Goal: Transaction & Acquisition: Book appointment/travel/reservation

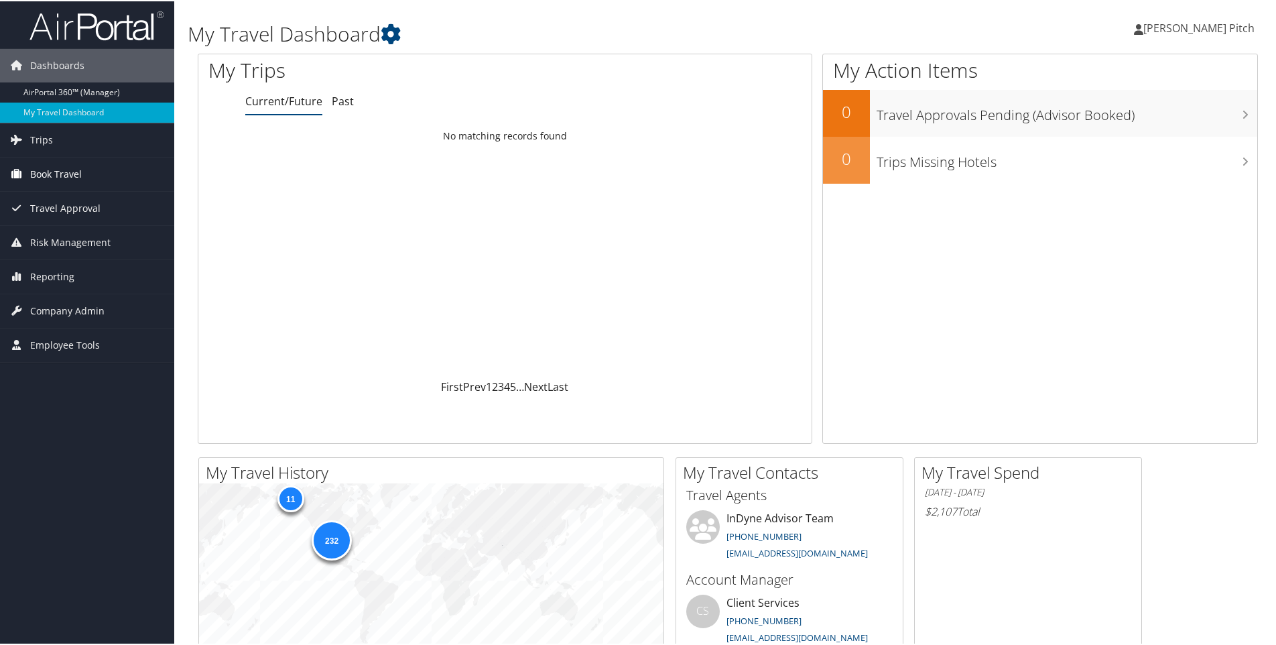
click at [56, 170] on span "Book Travel" at bounding box center [56, 173] width 52 height 34
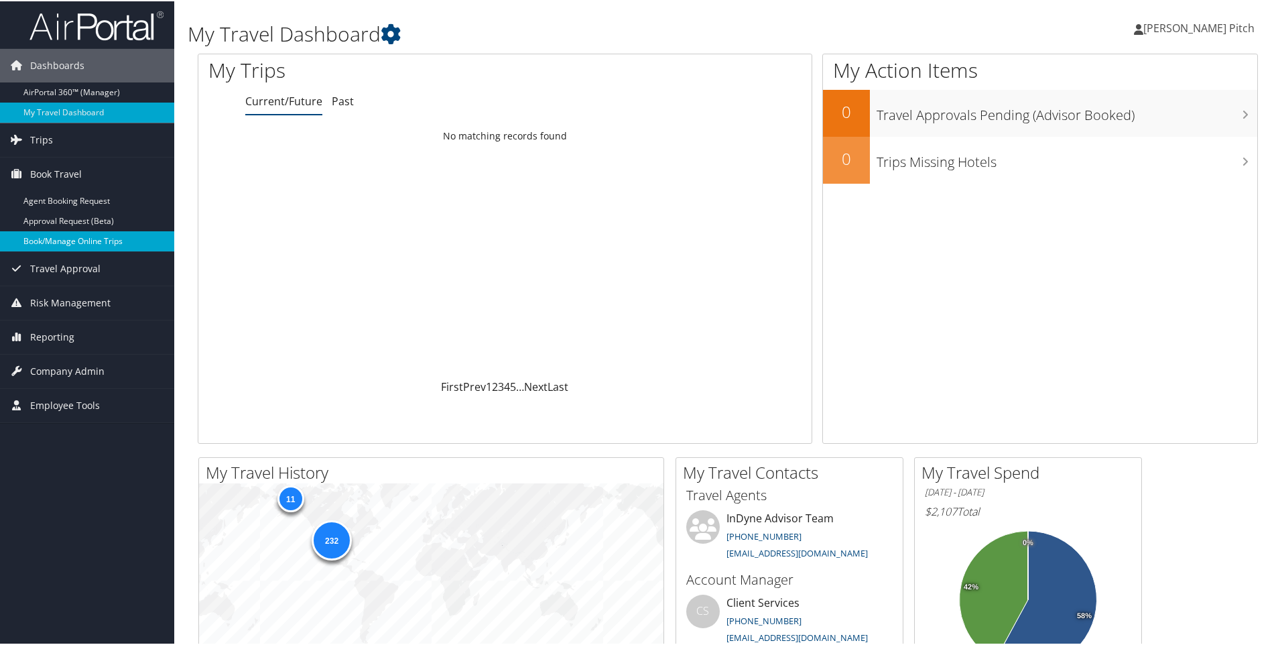
click at [80, 243] on link "Book/Manage Online Trips" at bounding box center [87, 240] width 174 height 20
